Goal: Navigation & Orientation: Find specific page/section

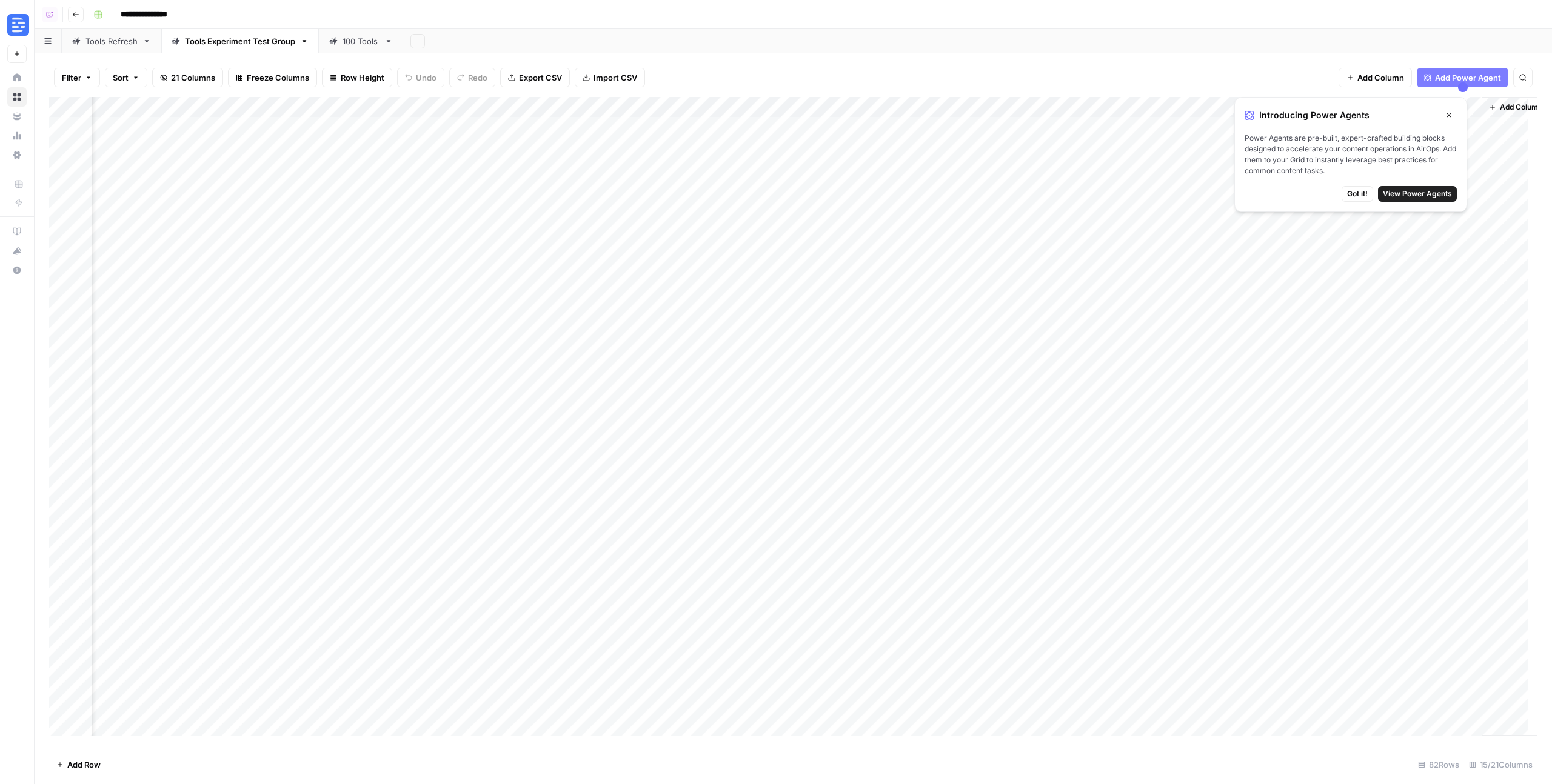
scroll to position [0, 612]
click at [1352, 191] on span "Got it!" at bounding box center [1358, 194] width 21 height 11
click at [94, 45] on div "Tools Refresh" at bounding box center [112, 40] width 52 height 12
click at [233, 46] on div "Tools Experiment Test Group" at bounding box center [240, 40] width 110 height 12
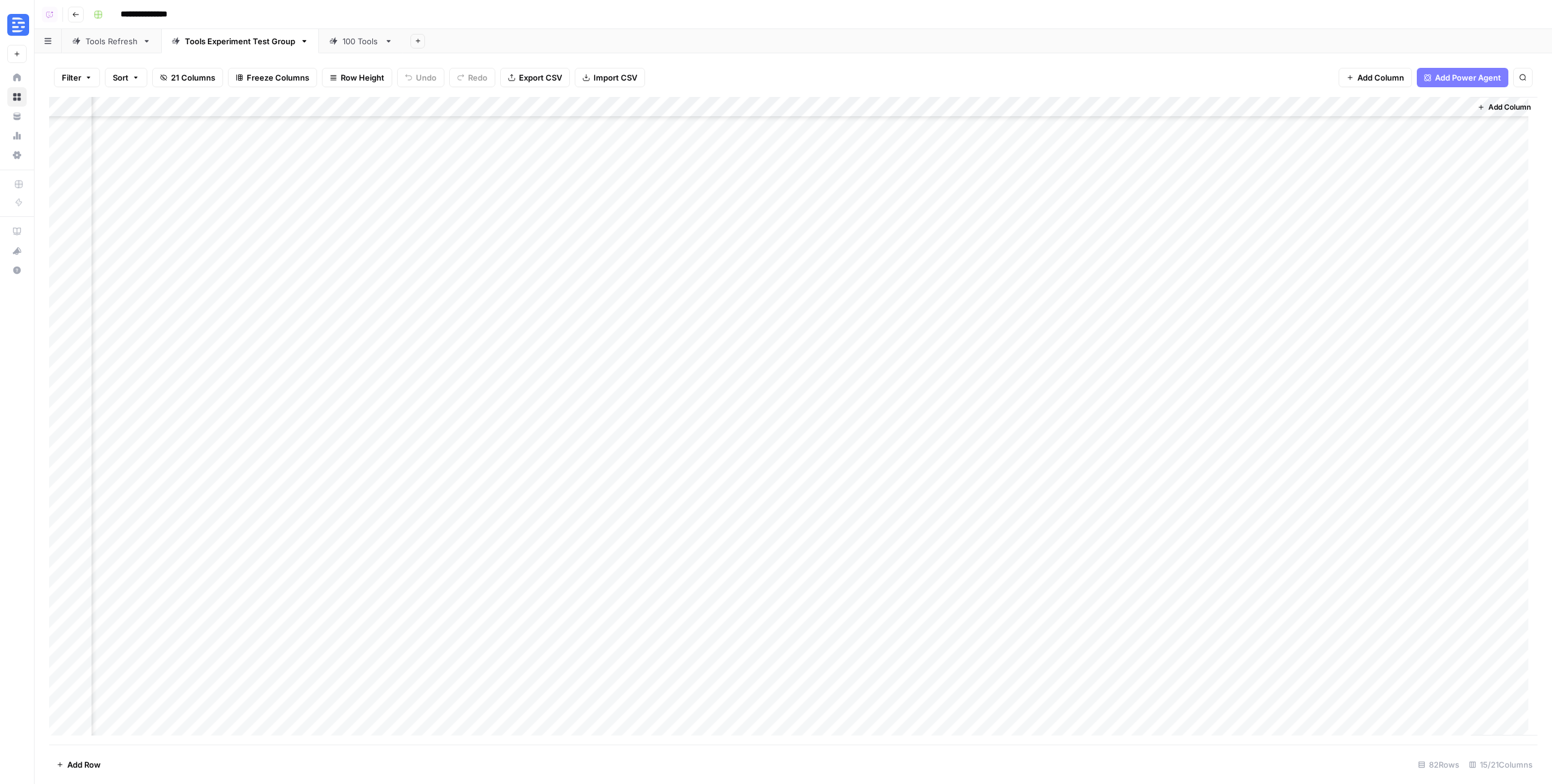
scroll to position [478, 612]
click at [349, 37] on div "100 Tools" at bounding box center [361, 40] width 37 height 12
click at [237, 48] on link "Tools Experiment Test Group" at bounding box center [240, 41] width 158 height 25
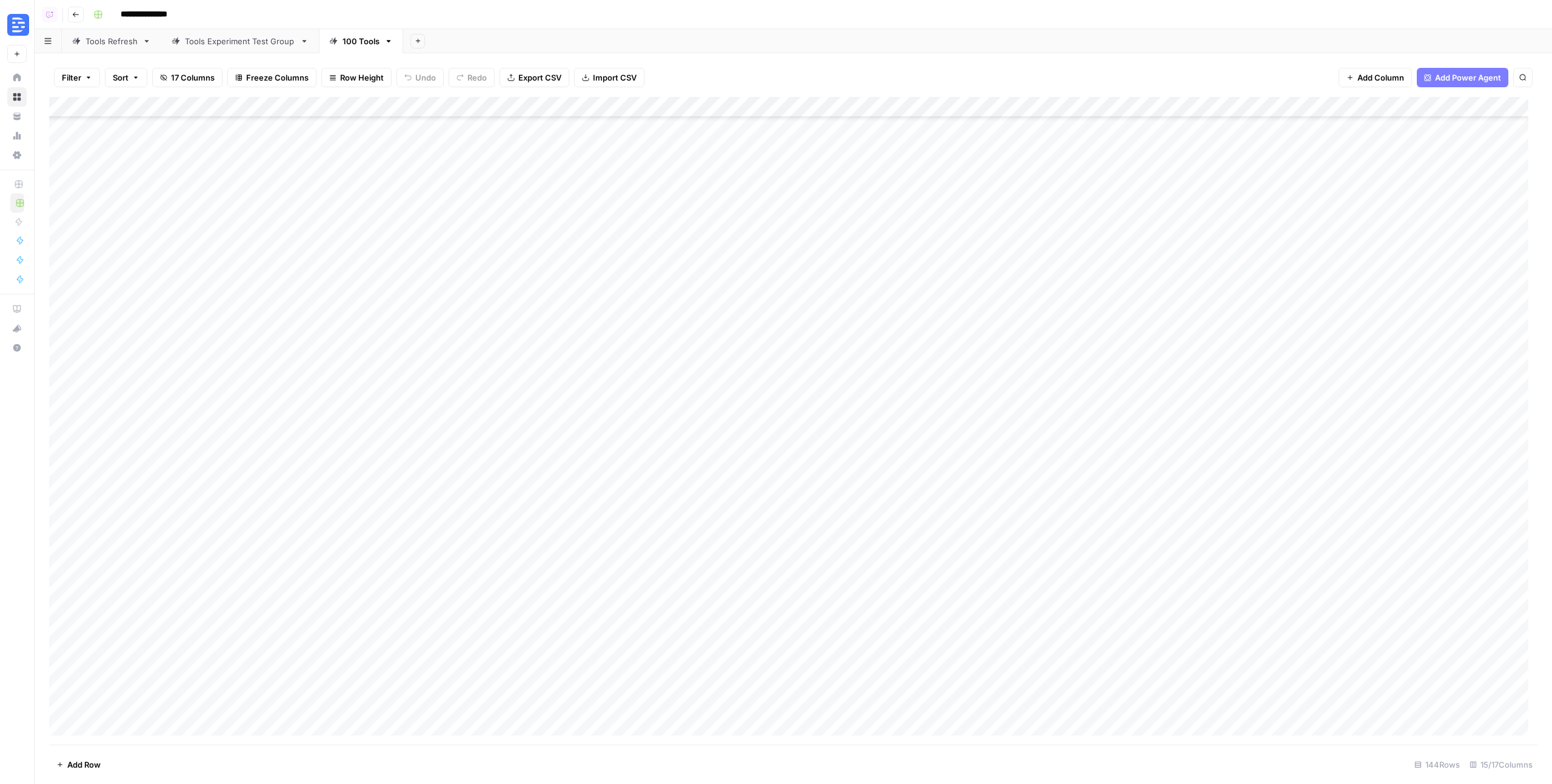
scroll to position [1651, 0]
click at [245, 44] on div "Tools Experiment Test Group" at bounding box center [240, 40] width 110 height 12
click at [354, 39] on div "100 Tools" at bounding box center [361, 40] width 37 height 12
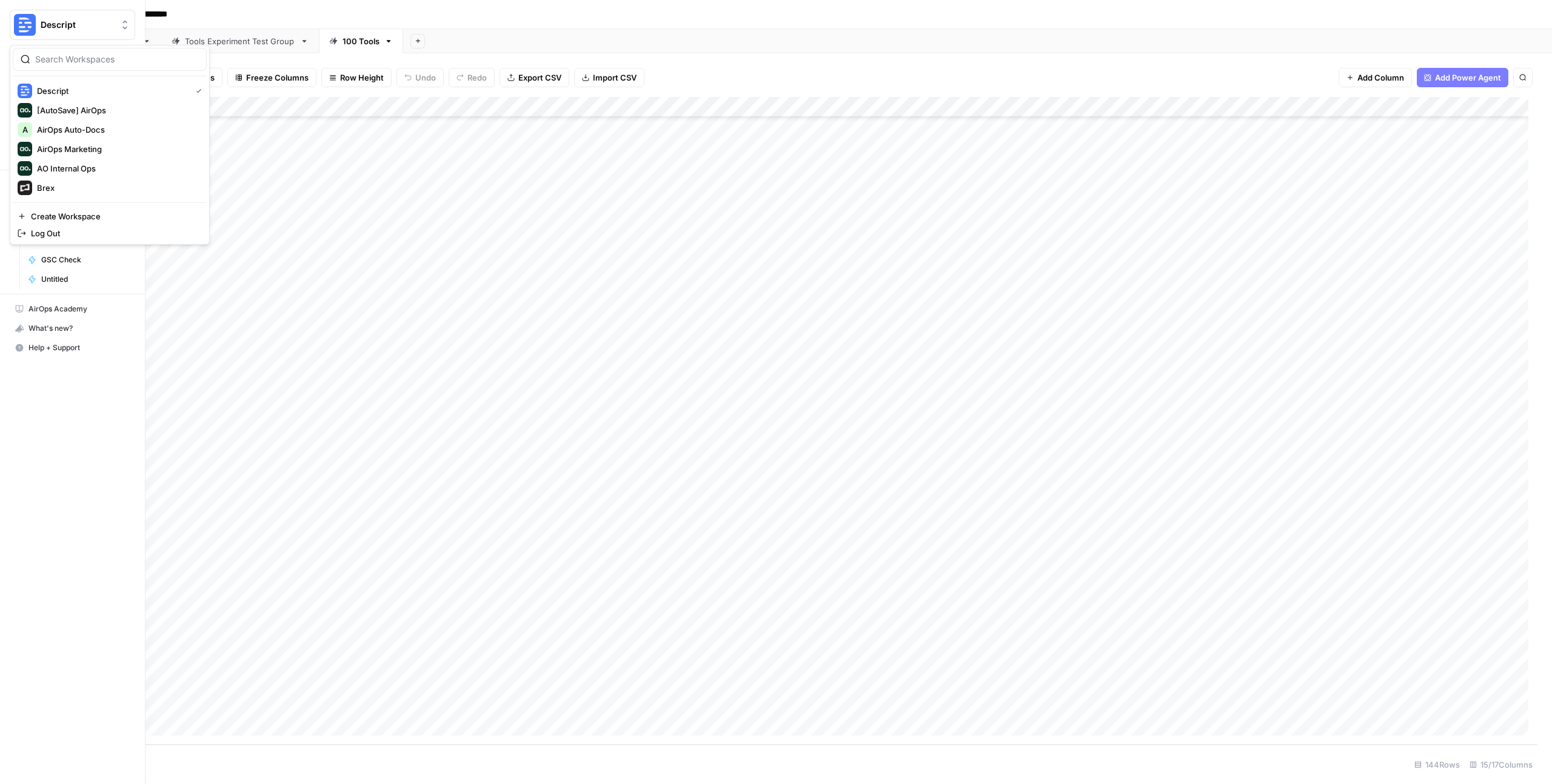
click at [25, 23] on img "Workspace: Descript" at bounding box center [25, 25] width 21 height 21
click at [47, 87] on link "Browse" at bounding box center [72, 97] width 125 height 19
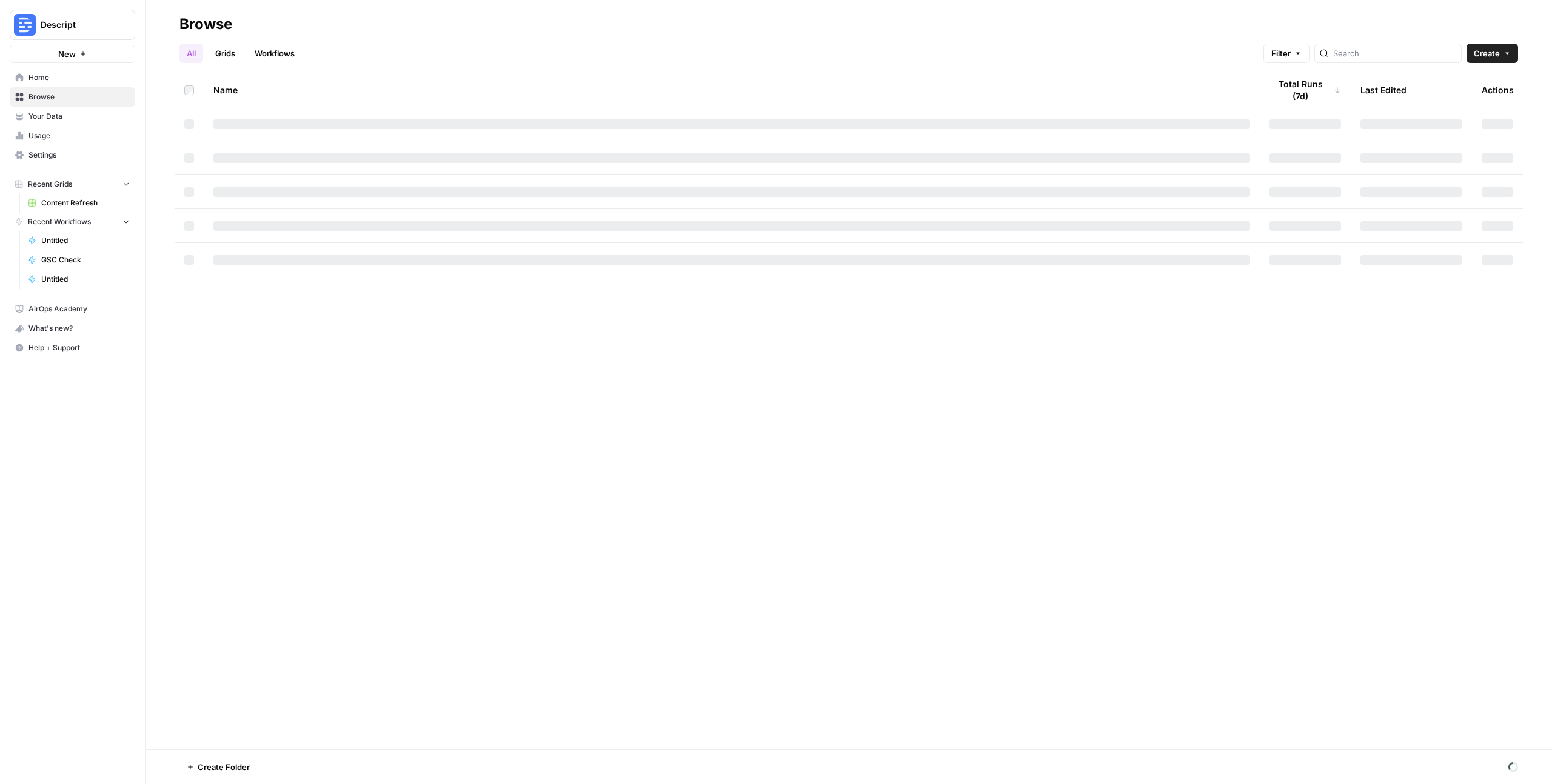
click at [48, 81] on span "Home" at bounding box center [79, 78] width 102 height 11
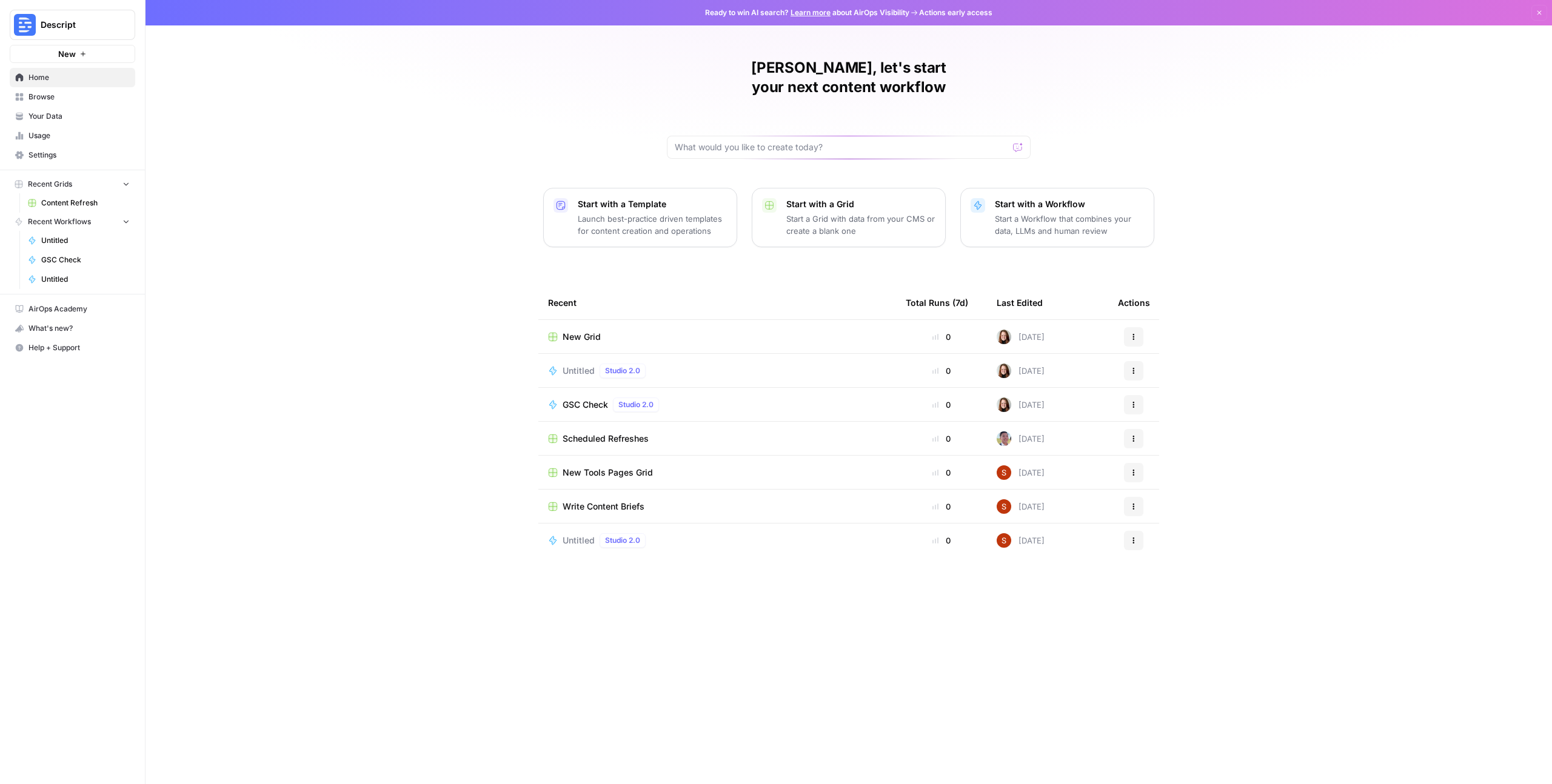
click at [56, 101] on span "Browse" at bounding box center [79, 97] width 102 height 11
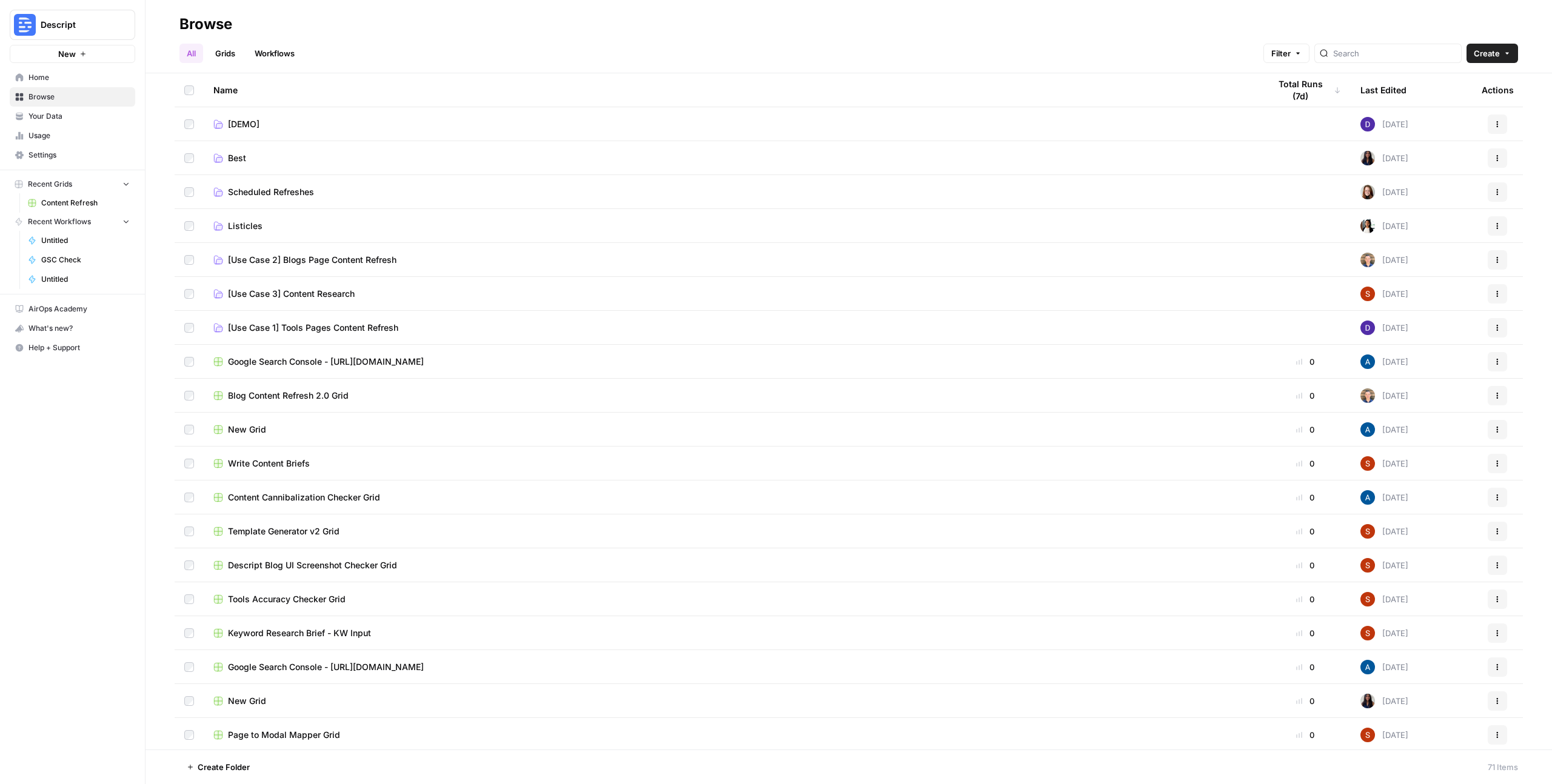
click at [223, 56] on link "Grids" at bounding box center [225, 53] width 35 height 19
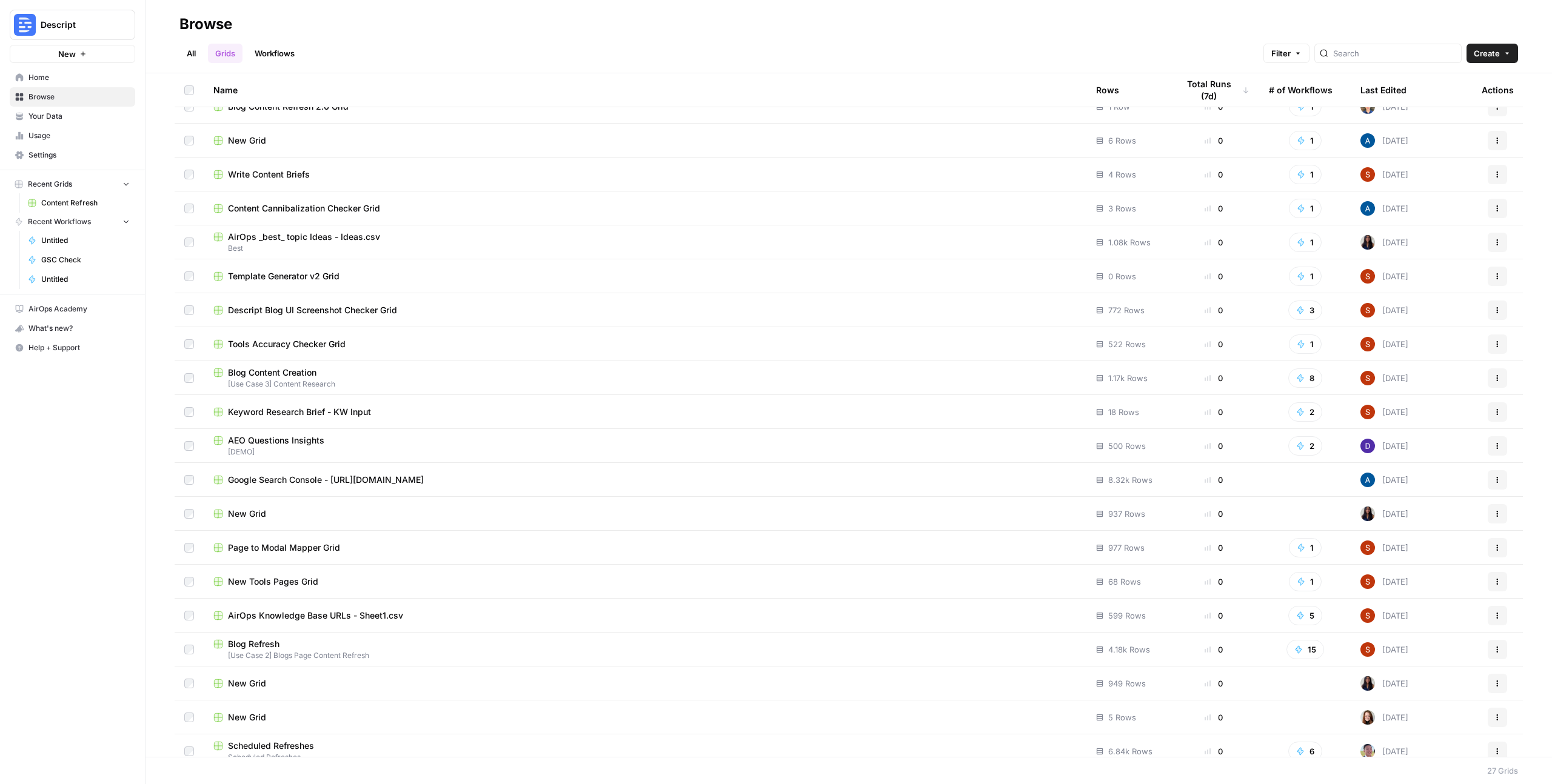
scroll to position [267, 0]
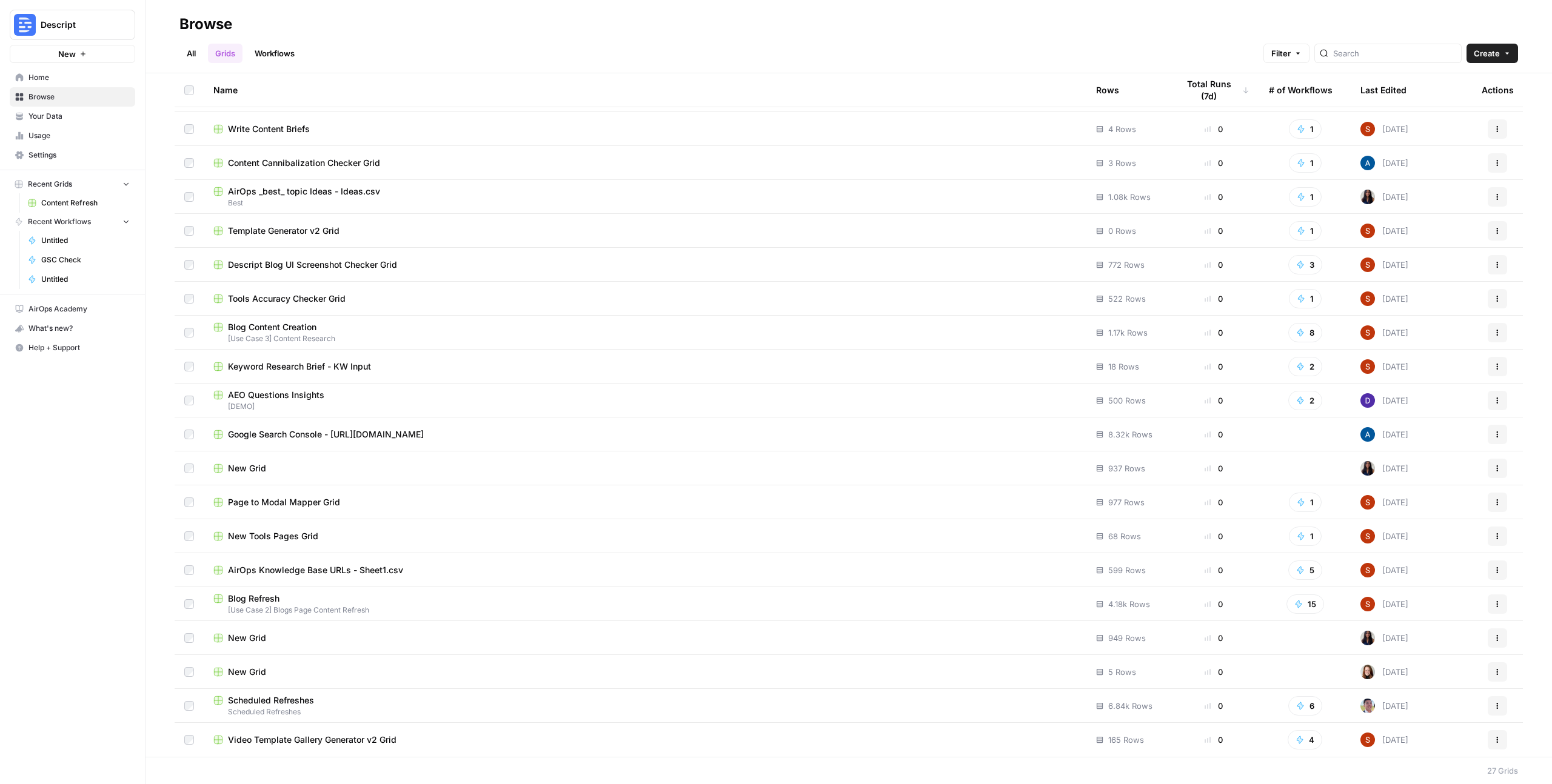
click at [269, 700] on span "Scheduled Refreshes" at bounding box center [271, 700] width 86 height 12
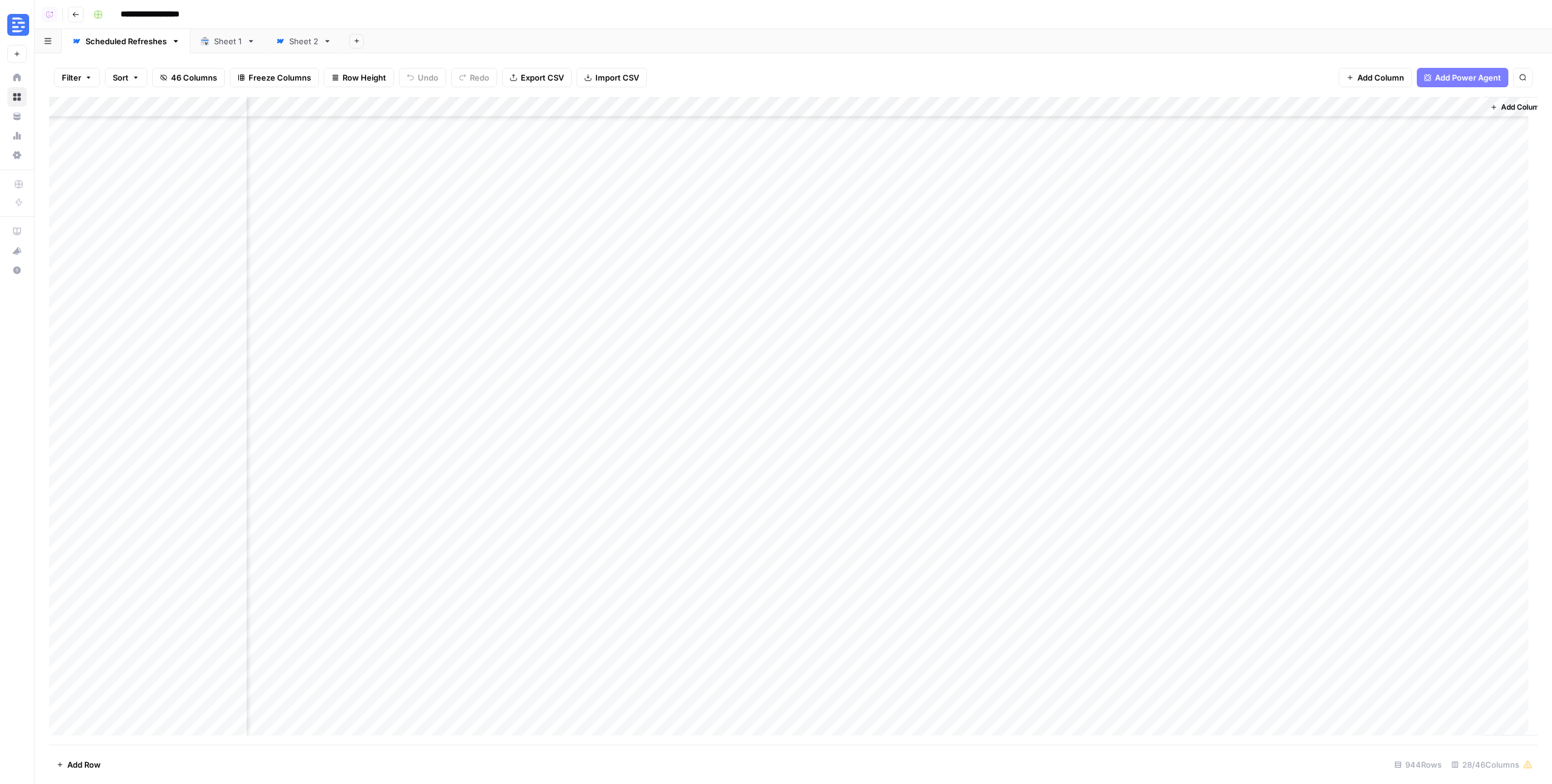
scroll to position [7098, 2386]
click at [214, 43] on div "Sheet 1" at bounding box center [228, 40] width 28 height 12
click at [292, 42] on div "Sheet 2" at bounding box center [303, 40] width 29 height 12
click at [74, 17] on icon "button" at bounding box center [75, 14] width 7 height 7
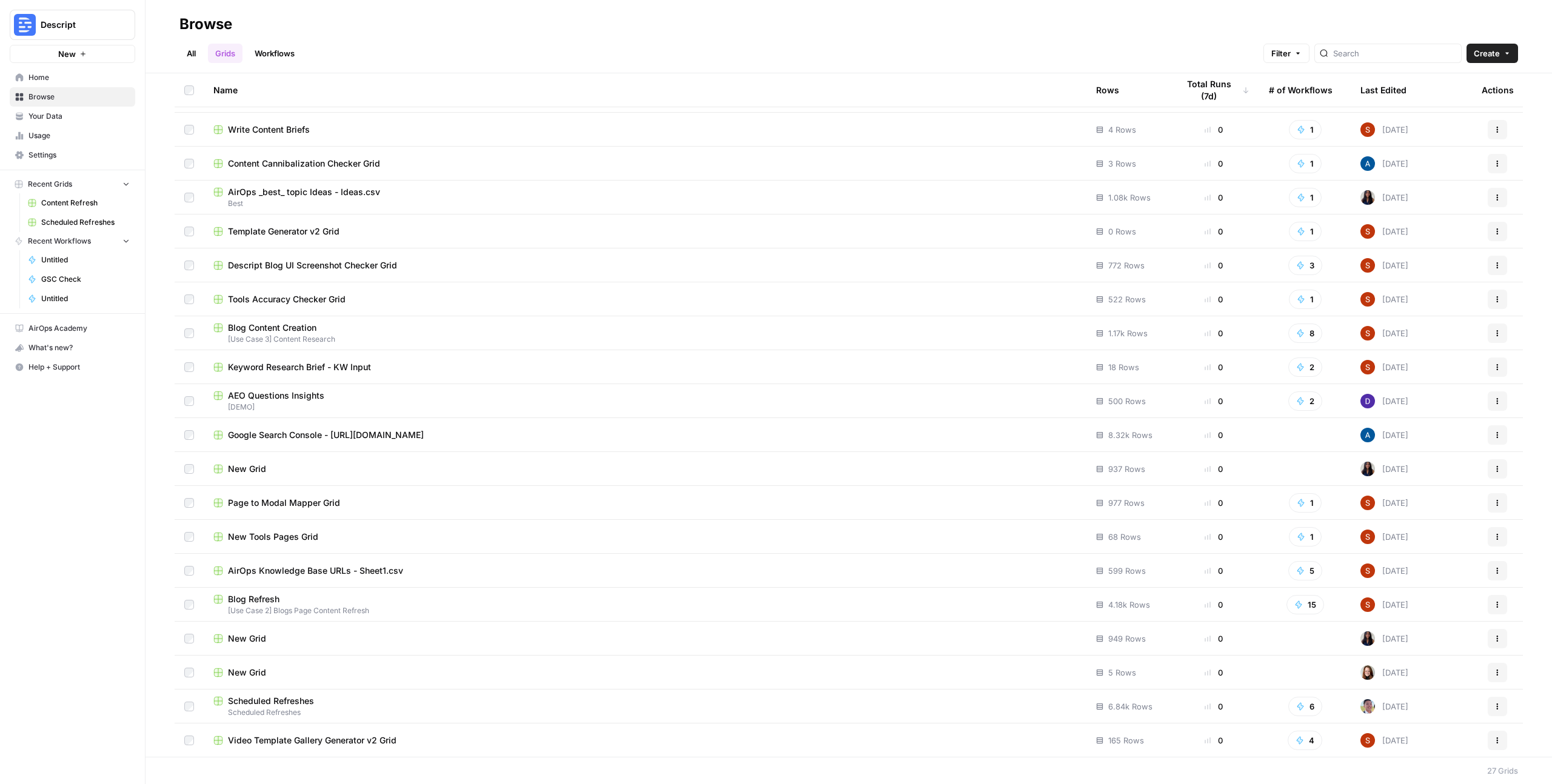
scroll to position [267, 0]
